Goal: Check status: Check status

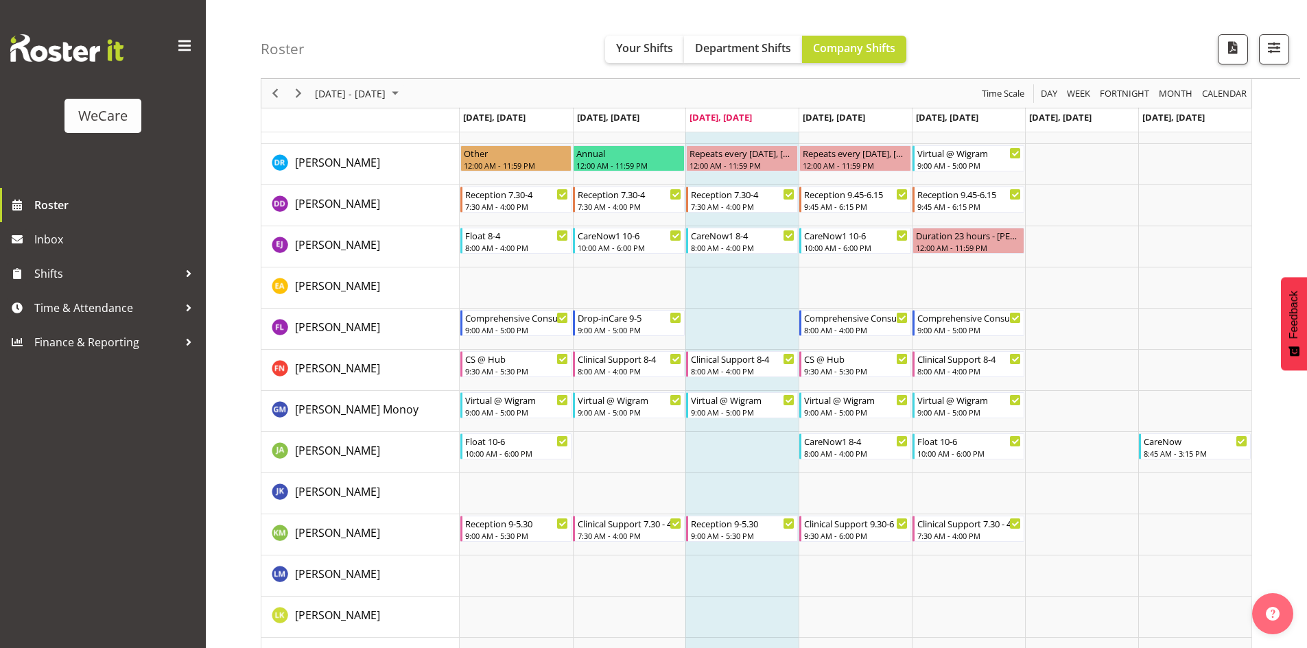
scroll to position [4321, 0]
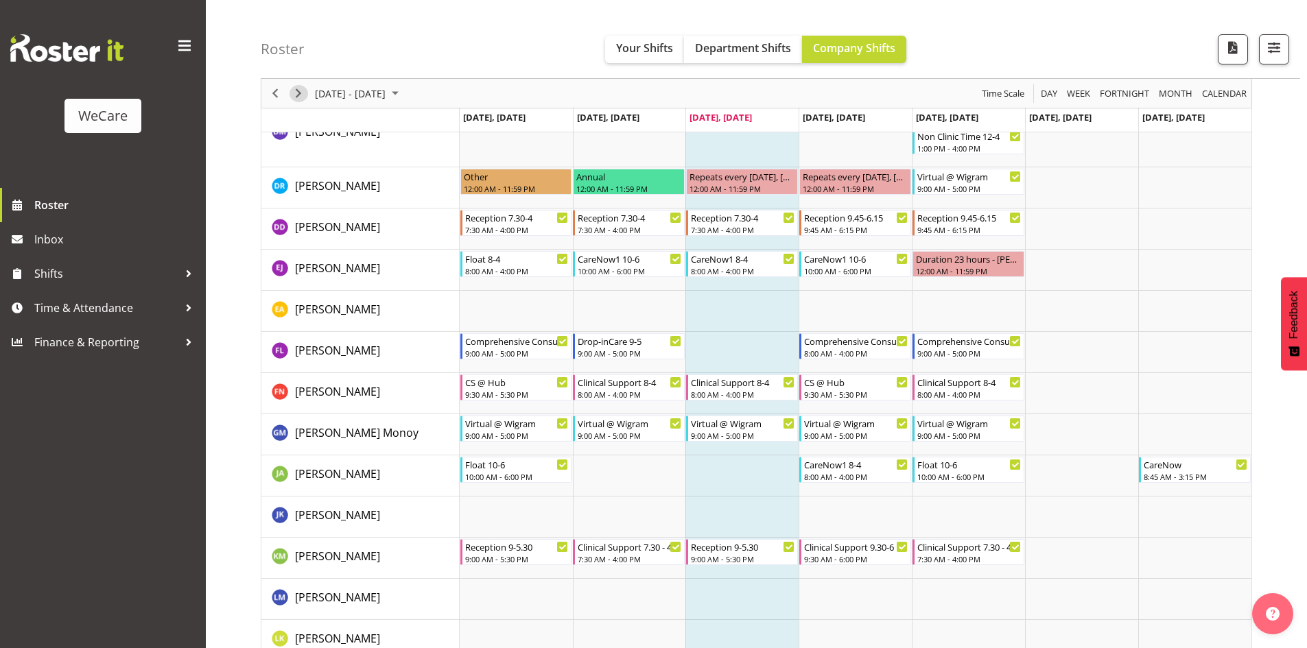
click at [296, 97] on span "Next" at bounding box center [298, 93] width 16 height 17
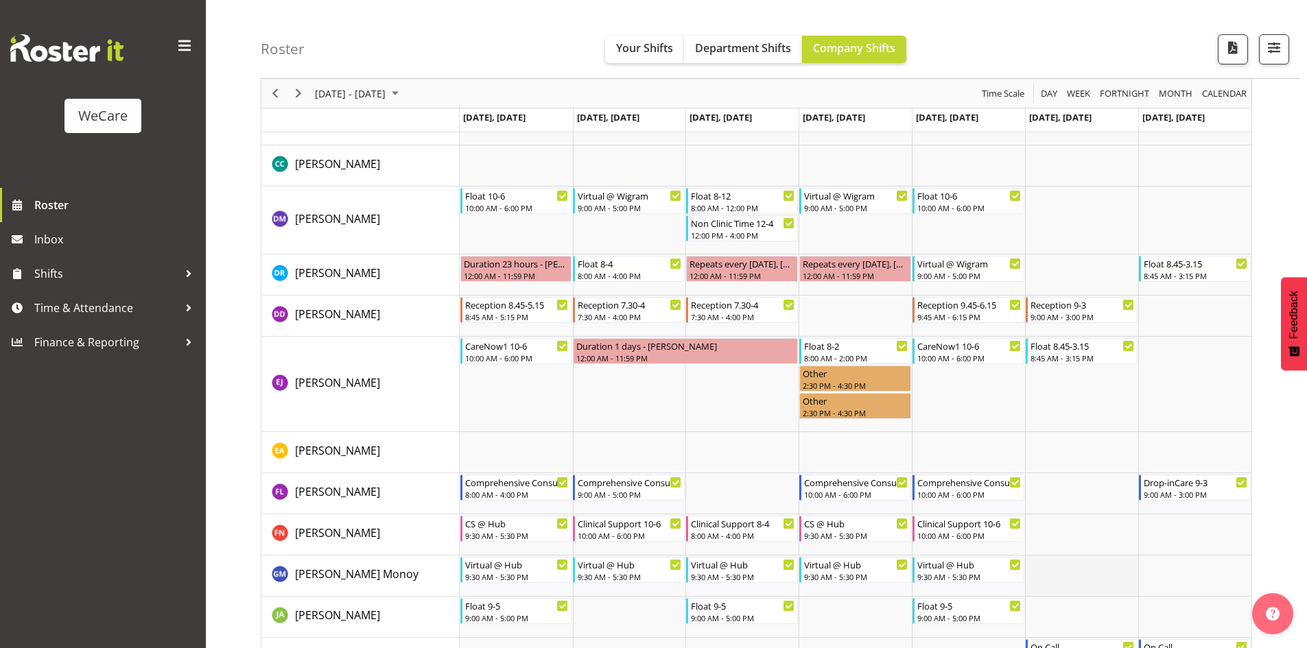
scroll to position [4252, 0]
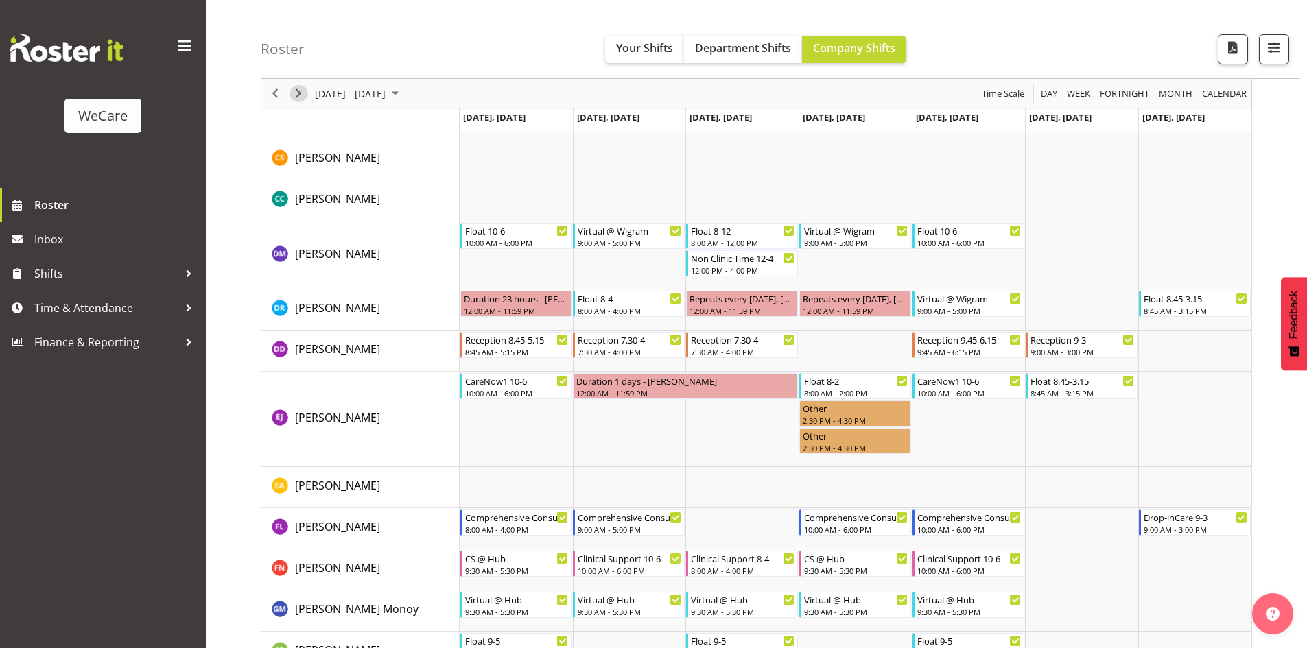
click at [302, 92] on span "Next" at bounding box center [298, 93] width 16 height 17
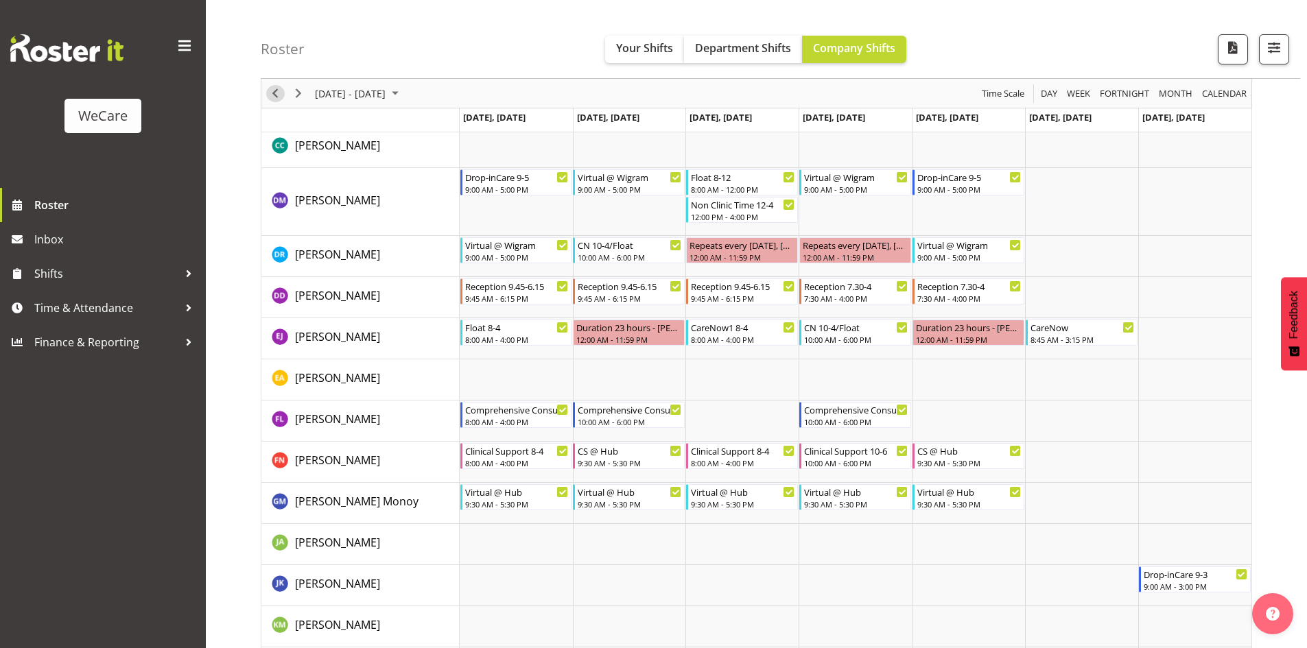
click at [276, 97] on span "Previous" at bounding box center [275, 93] width 16 height 17
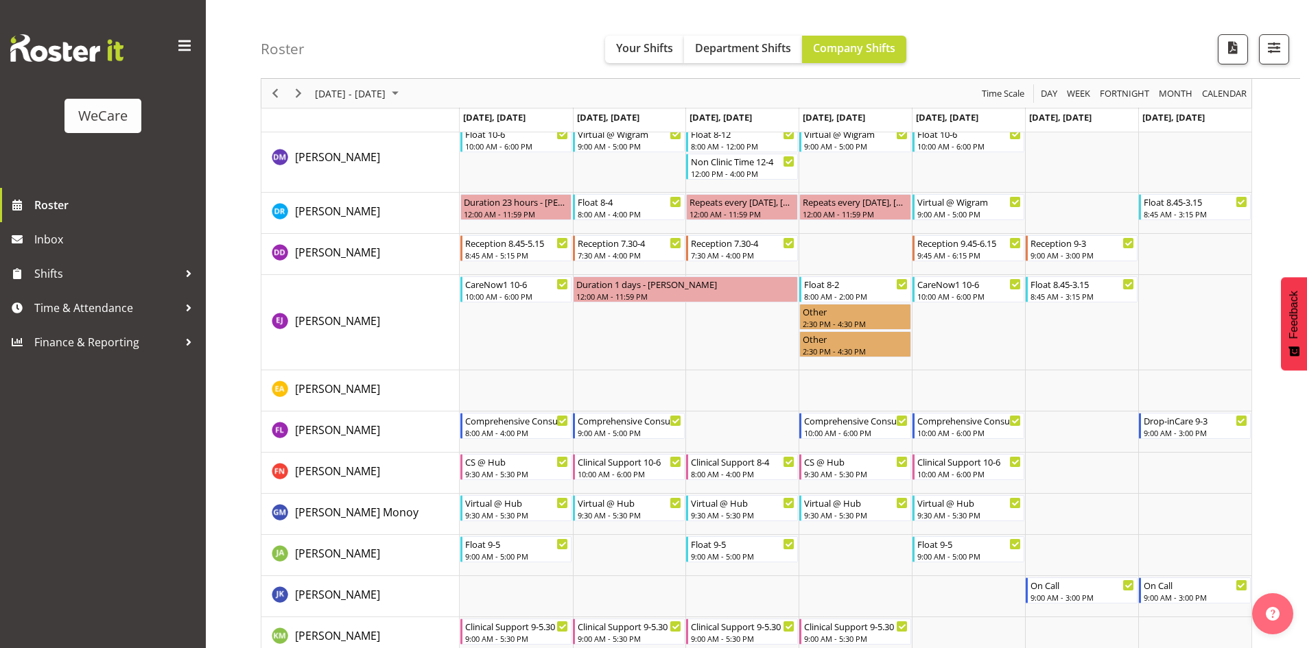
scroll to position [4411, 0]
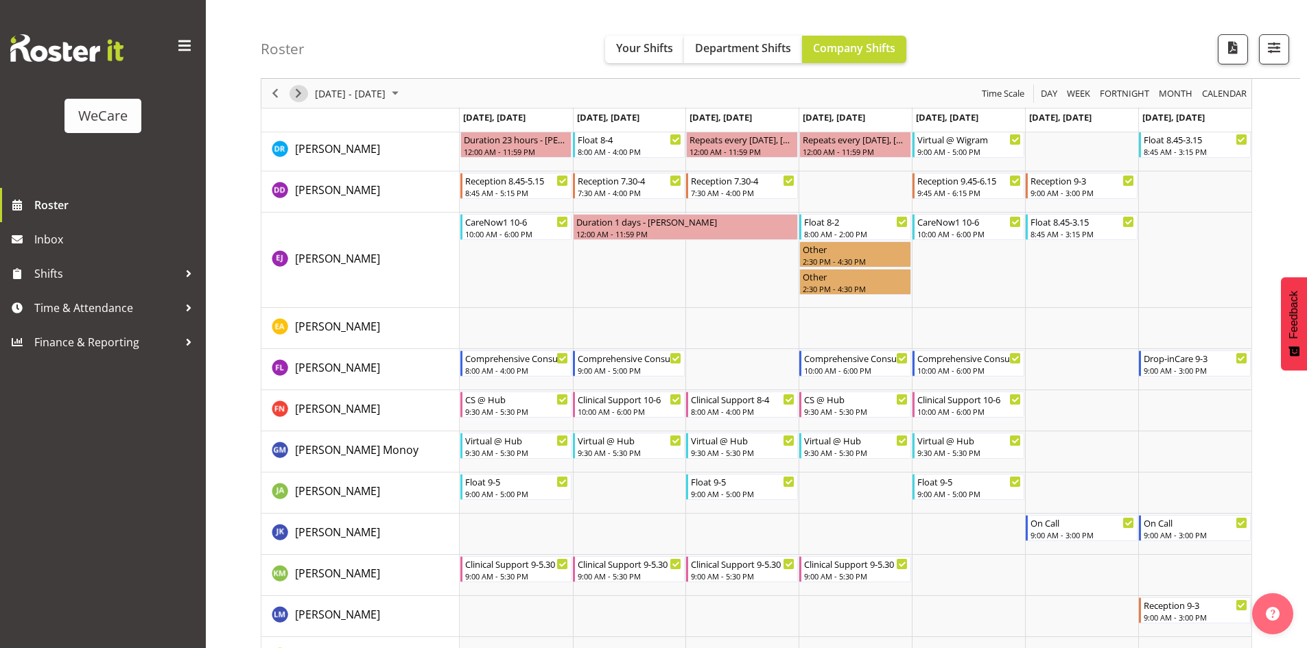
click at [296, 91] on span "Next" at bounding box center [298, 93] width 16 height 17
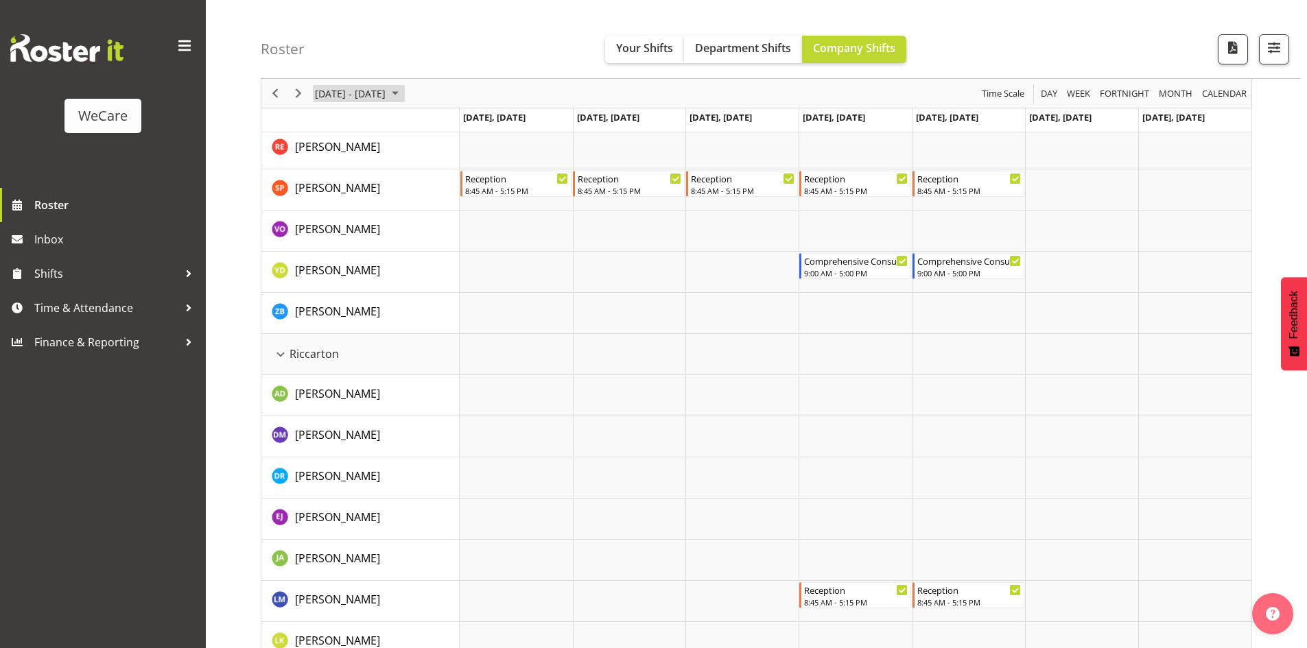
scroll to position [2890, 0]
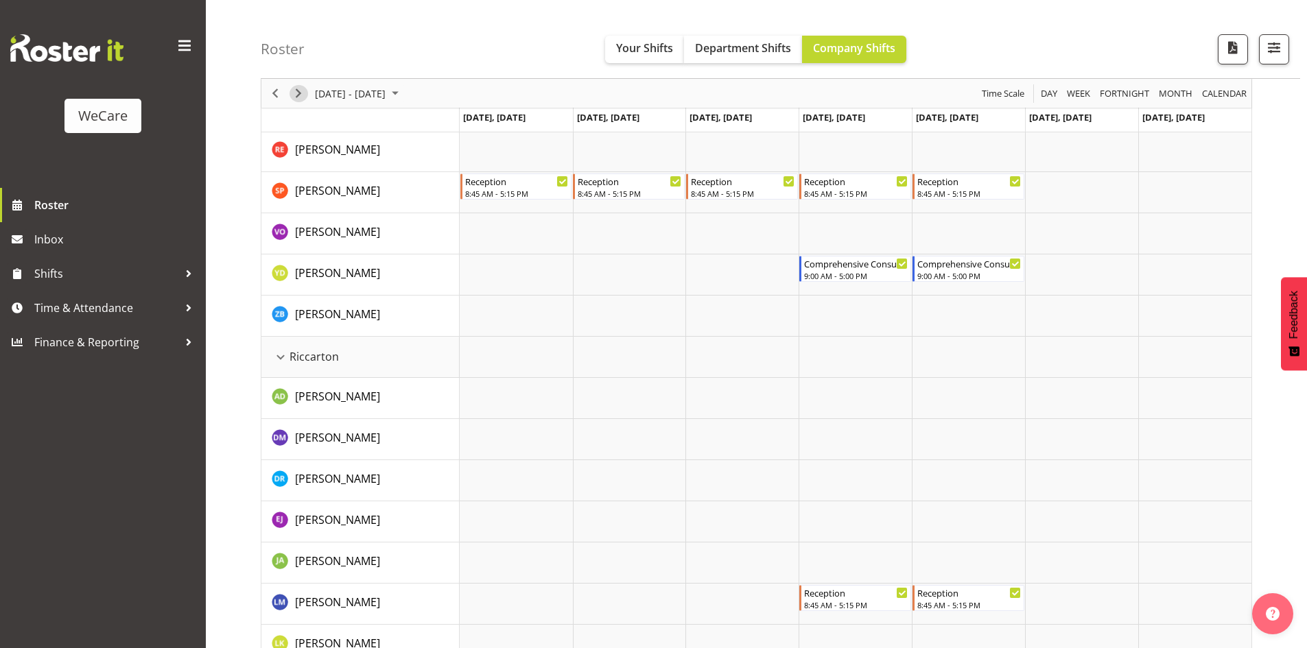
drag, startPoint x: 295, startPoint y: 91, endPoint x: 807, endPoint y: 239, distance: 532.7
click at [295, 90] on span "Next" at bounding box center [298, 93] width 16 height 17
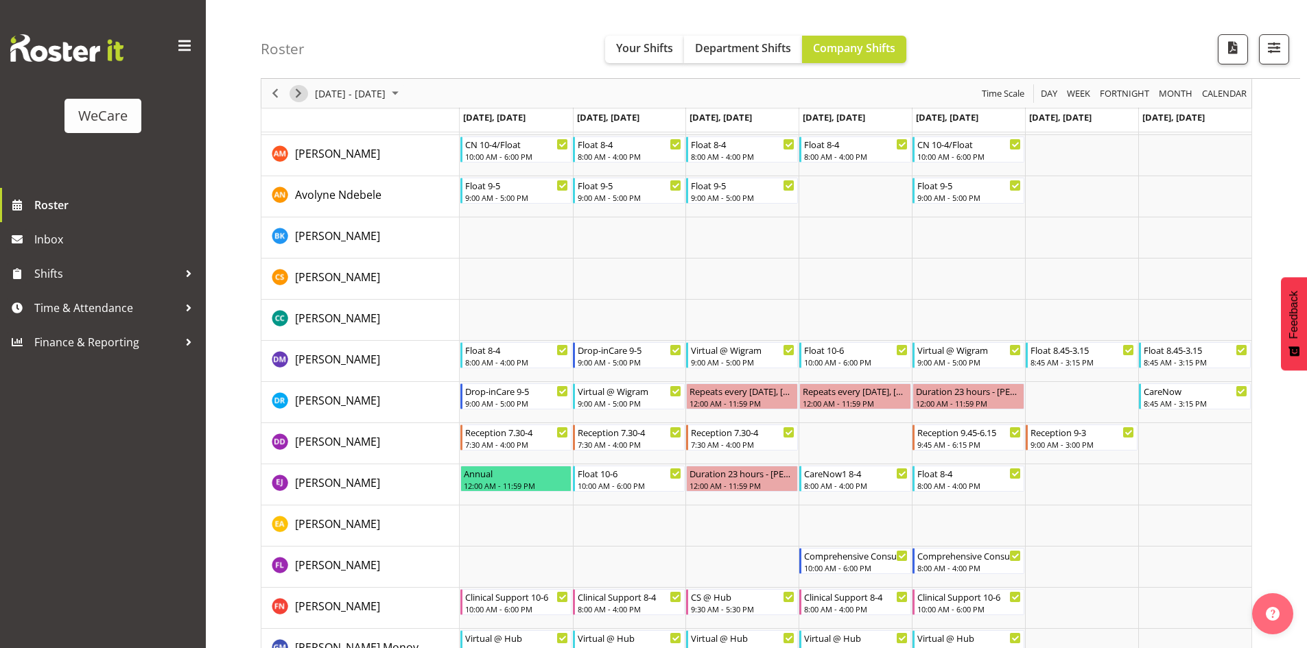
scroll to position [4056, 0]
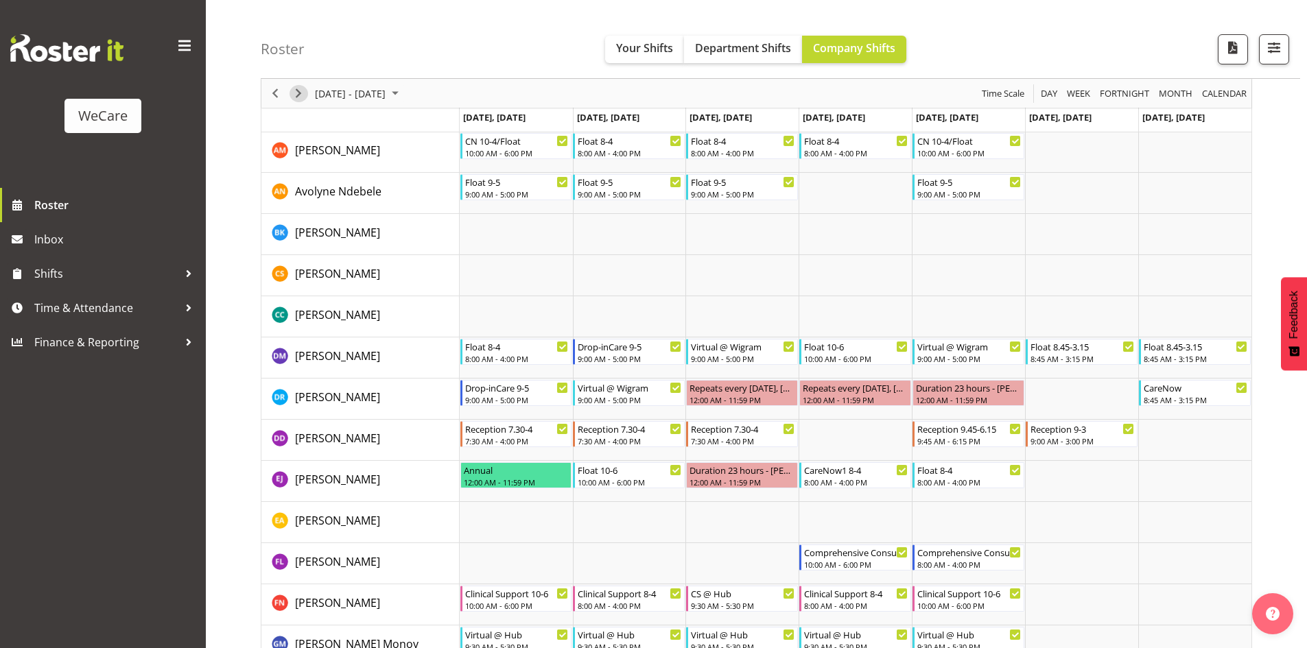
click at [296, 92] on span "Next" at bounding box center [298, 93] width 16 height 17
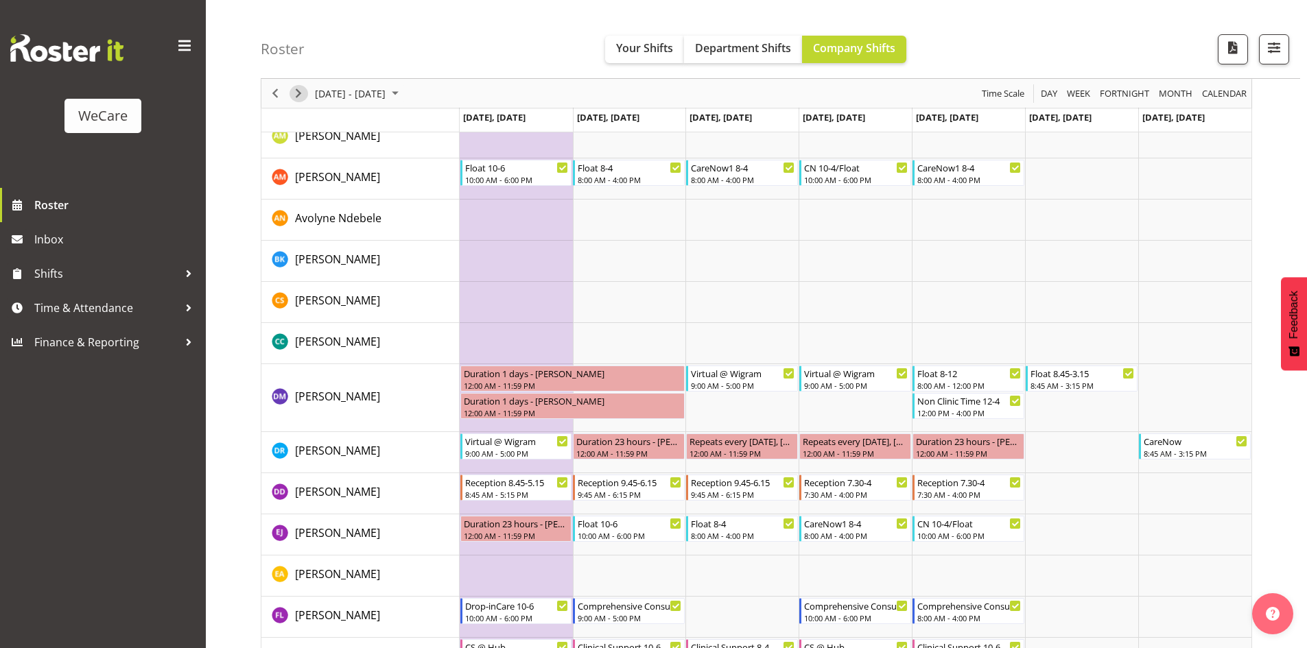
click at [302, 97] on span "Next" at bounding box center [298, 93] width 16 height 17
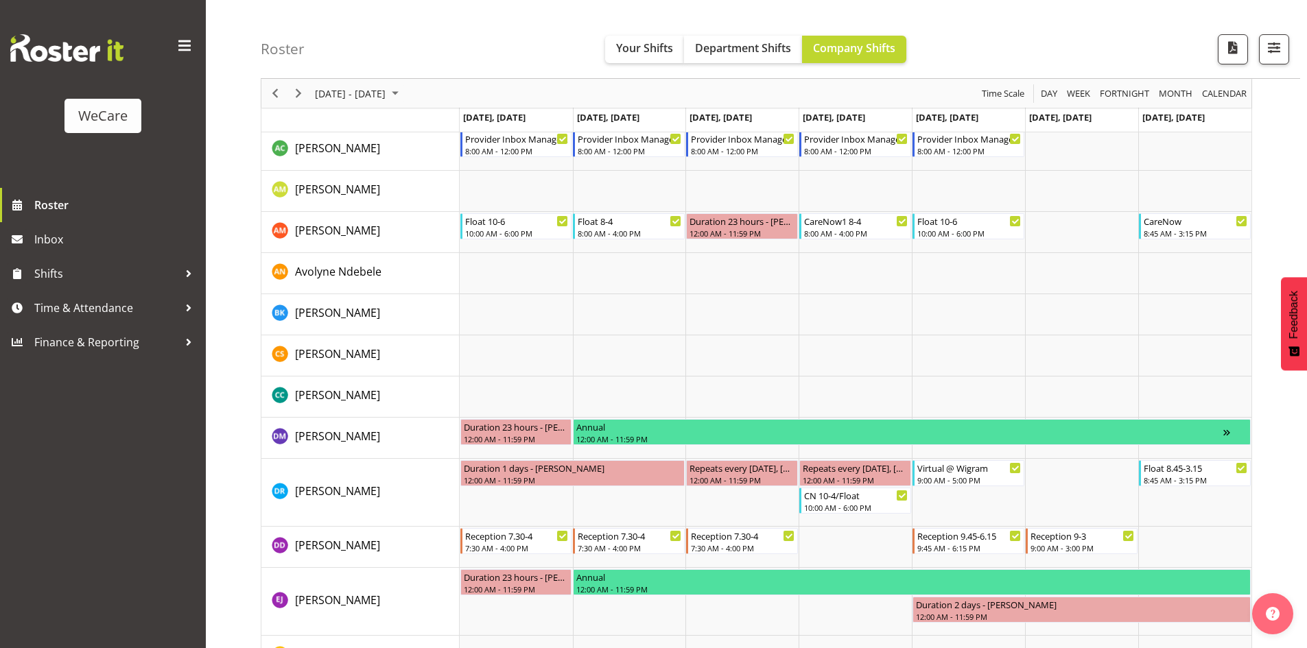
scroll to position [4193, 0]
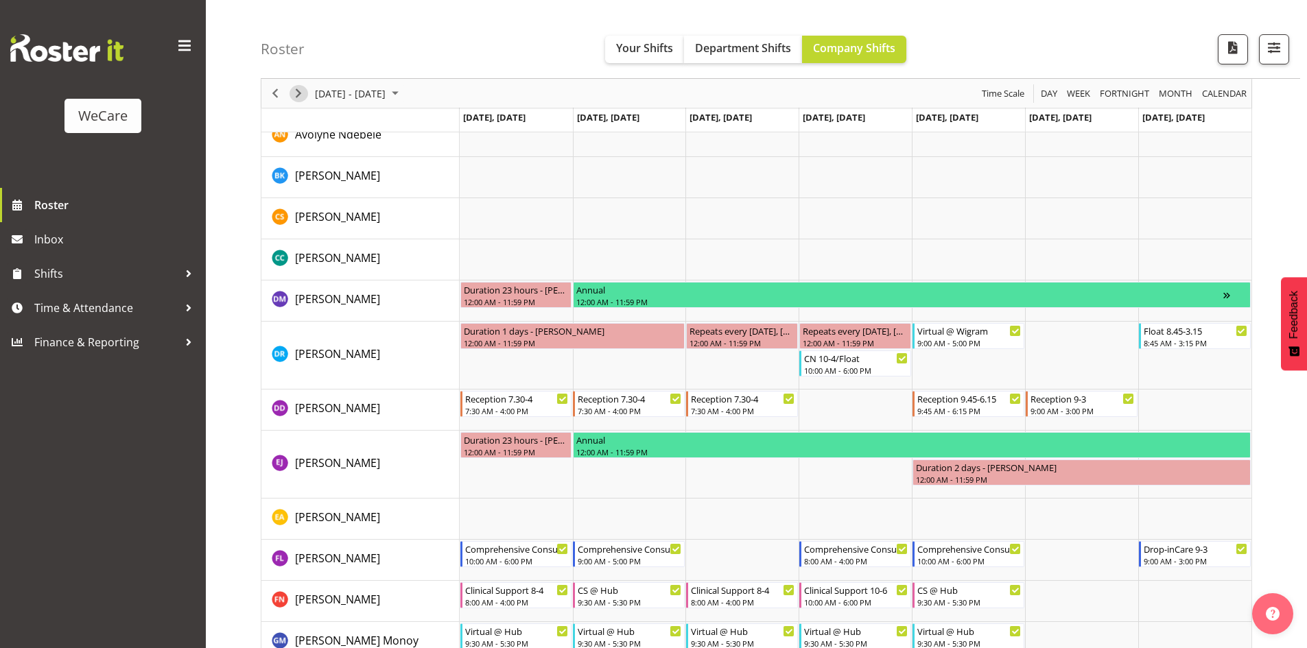
click at [305, 98] on span "Next" at bounding box center [298, 93] width 16 height 17
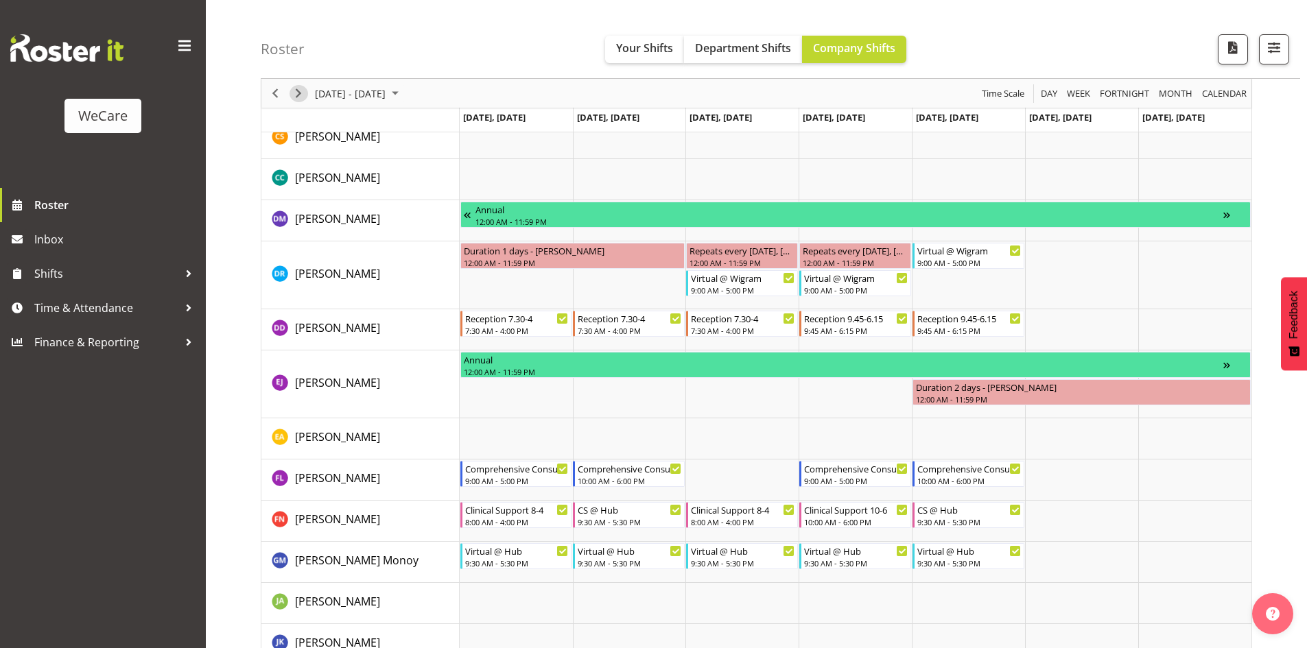
click at [302, 96] on span "Next" at bounding box center [298, 93] width 16 height 17
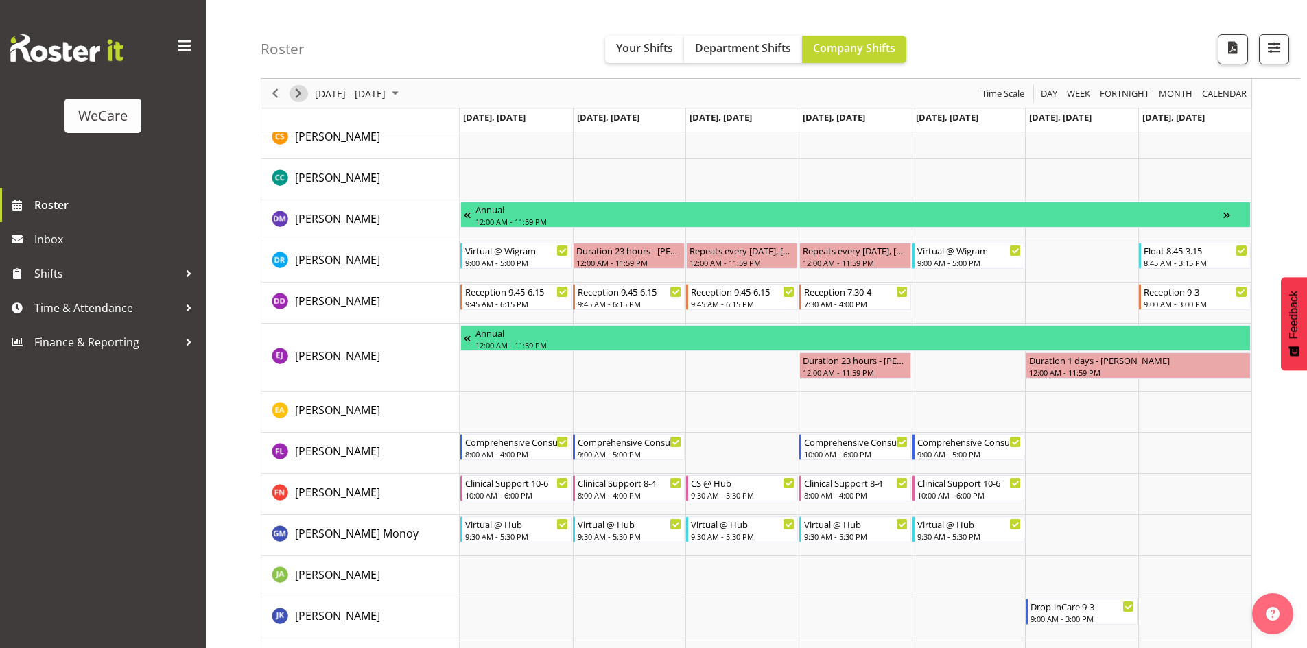
click at [302, 96] on span "Next" at bounding box center [298, 93] width 16 height 17
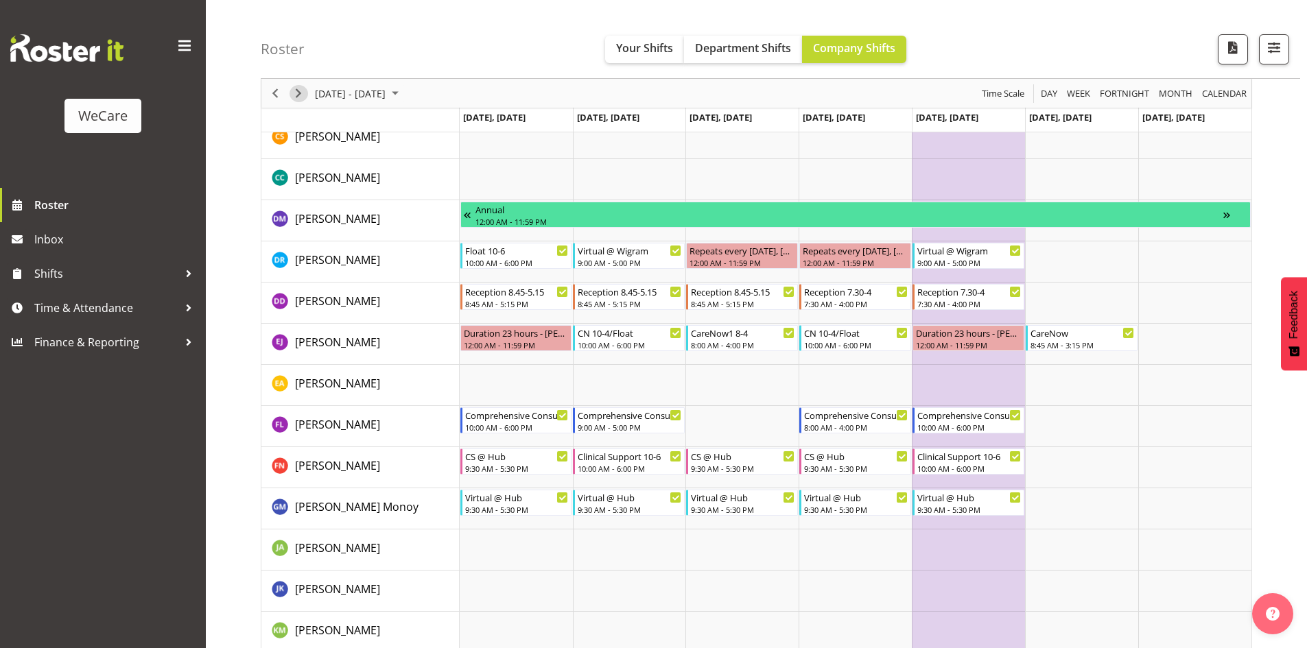
click at [297, 93] on span "Next" at bounding box center [298, 93] width 16 height 17
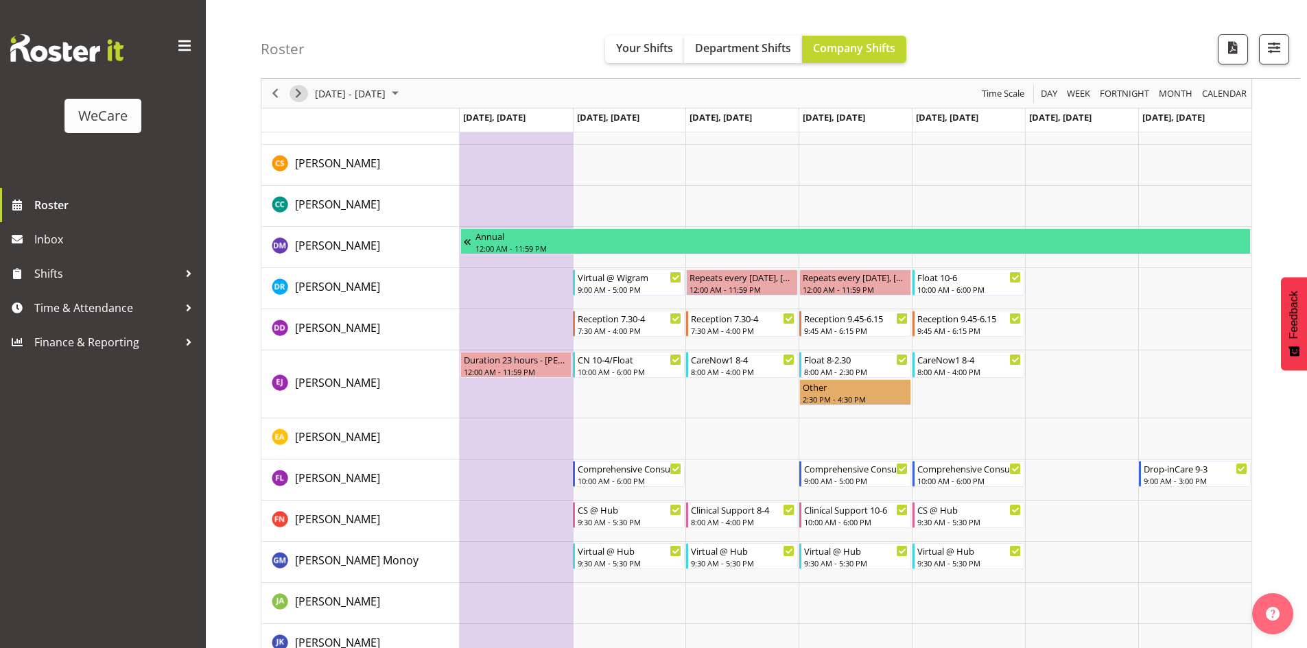
click at [299, 97] on span "Next" at bounding box center [298, 93] width 16 height 17
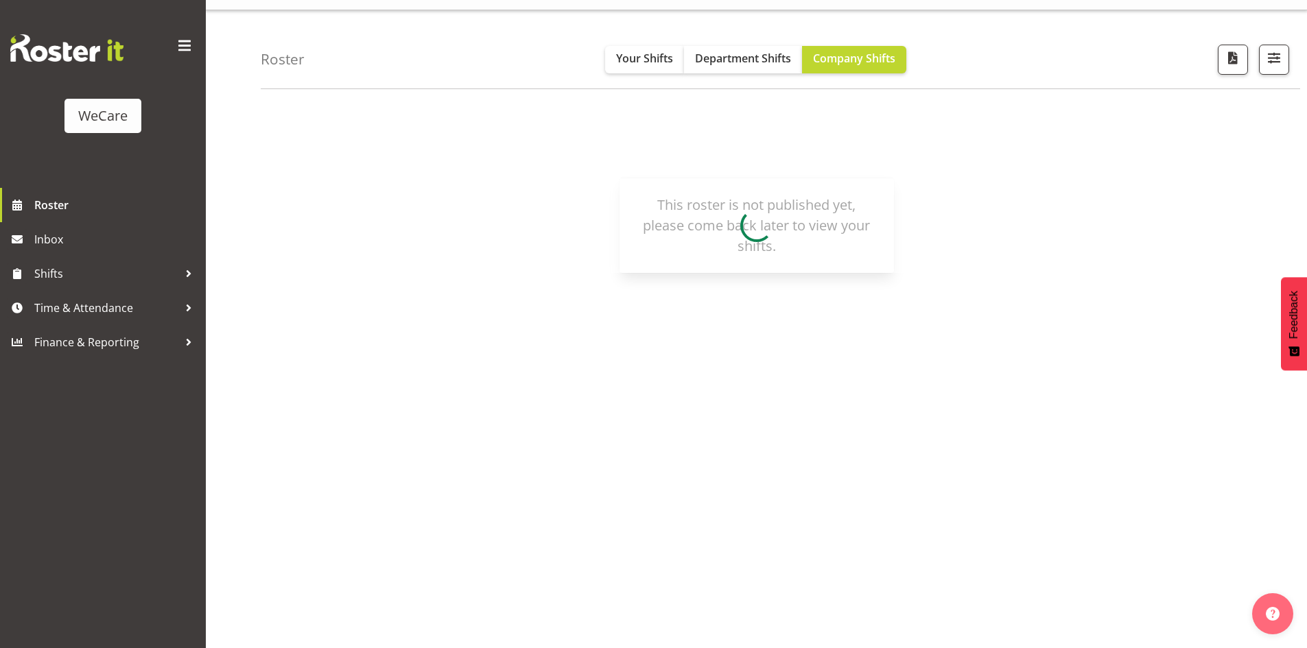
scroll to position [30, 0]
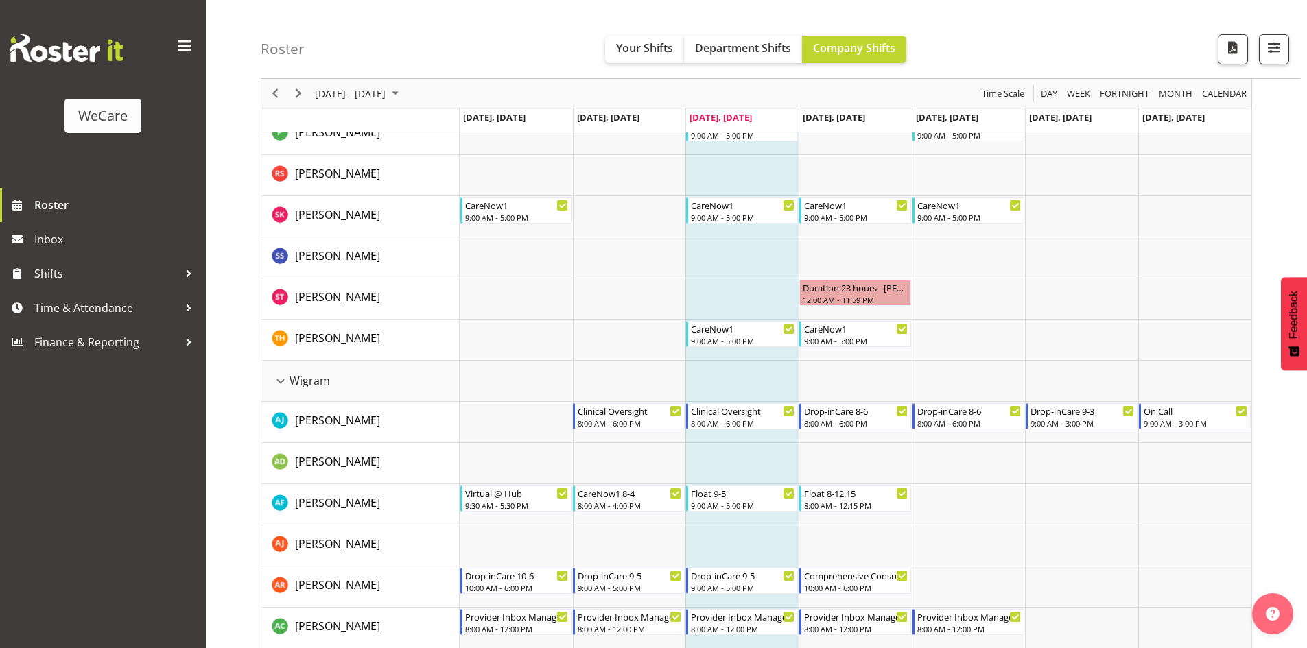
scroll to position [3593, 0]
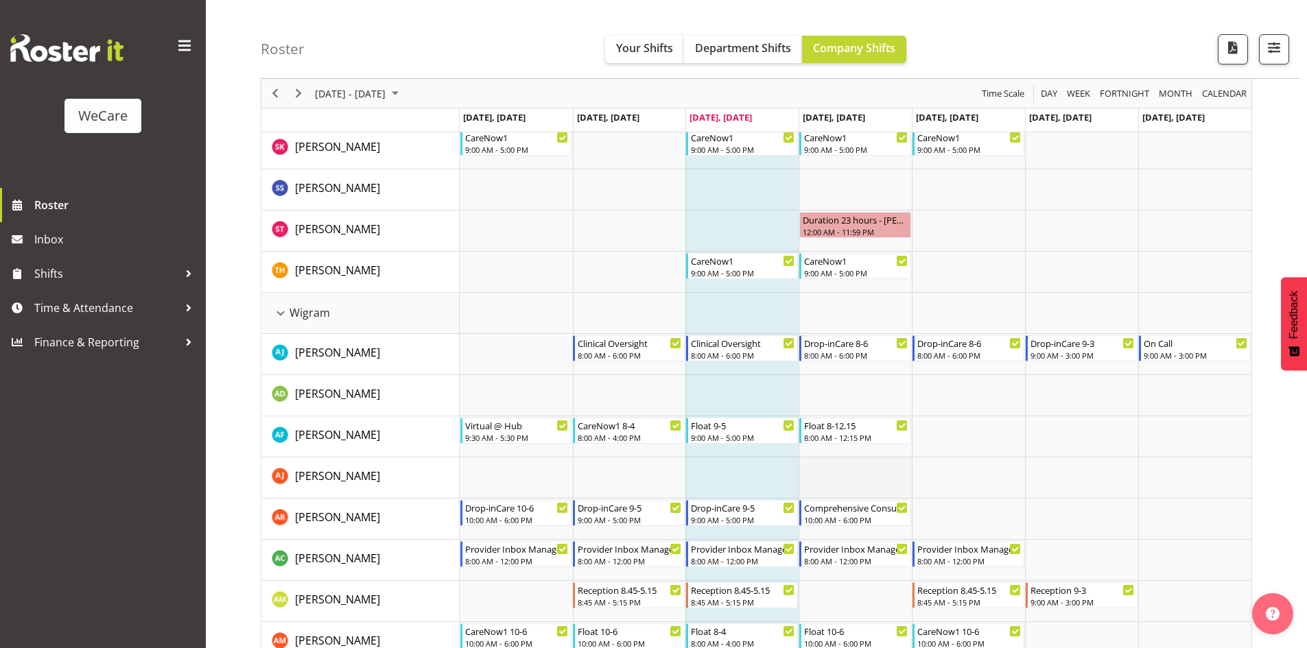
click at [849, 461] on td "Timeline Week of August 27, 2025" at bounding box center [854, 477] width 113 height 41
click at [946, 414] on td "Timeline Week of August 27, 2025" at bounding box center [968, 395] width 113 height 41
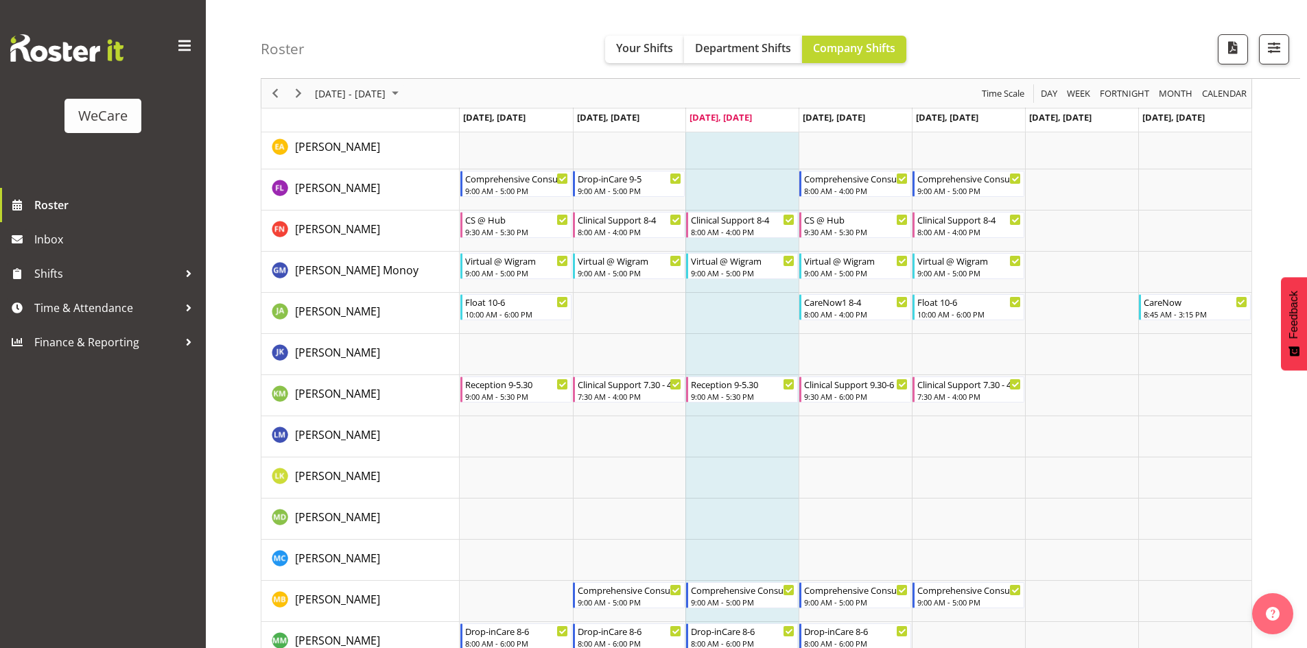
scroll to position [4484, 0]
